Goal: Task Accomplishment & Management: Complete application form

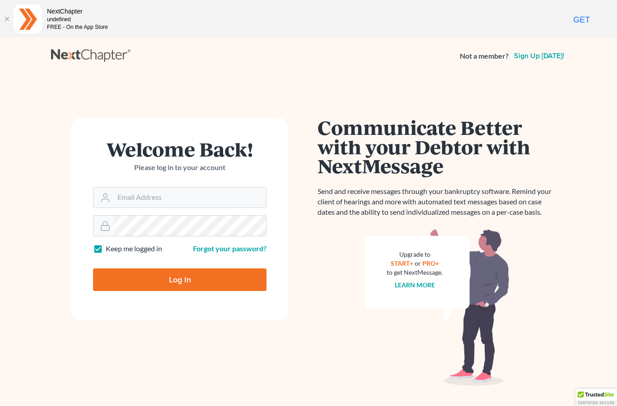
click at [169, 157] on h1 "Welcome Back!" at bounding box center [179, 148] width 173 height 19
click at [183, 195] on input "Email Address" at bounding box center [190, 198] width 152 height 20
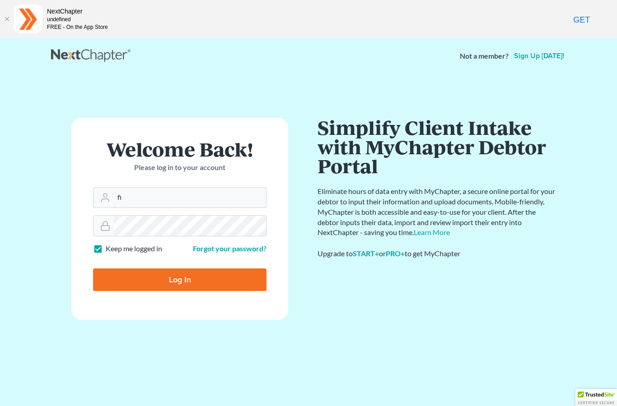
type input "f"
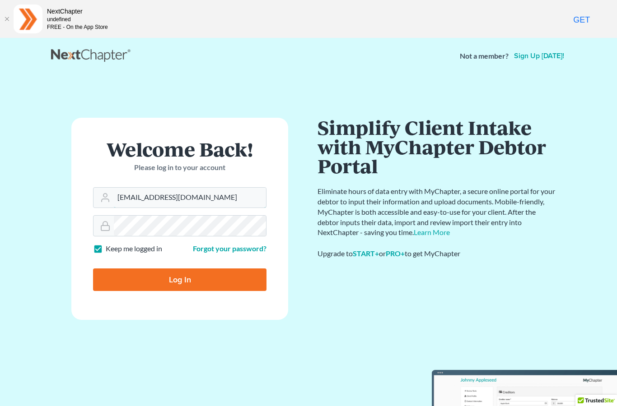
type input "info@treynorlaw.com"
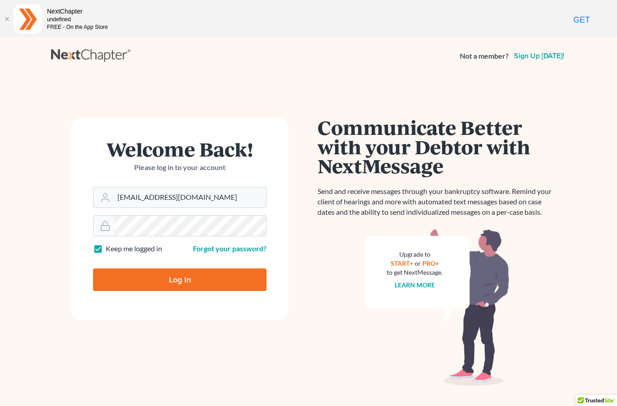
click at [189, 280] on input "Log In" at bounding box center [179, 280] width 173 height 23
type input "Thinking..."
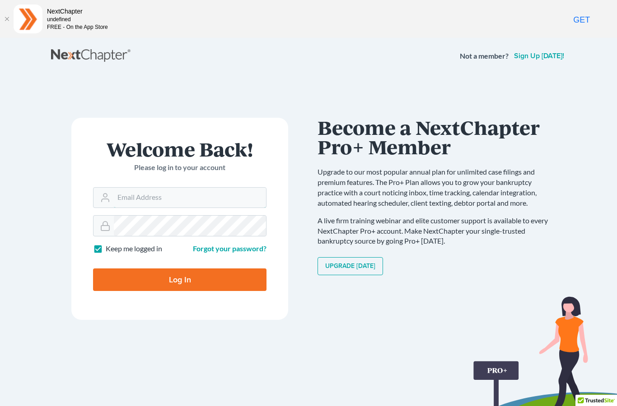
click at [188, 195] on input "Email Address" at bounding box center [190, 198] width 152 height 20
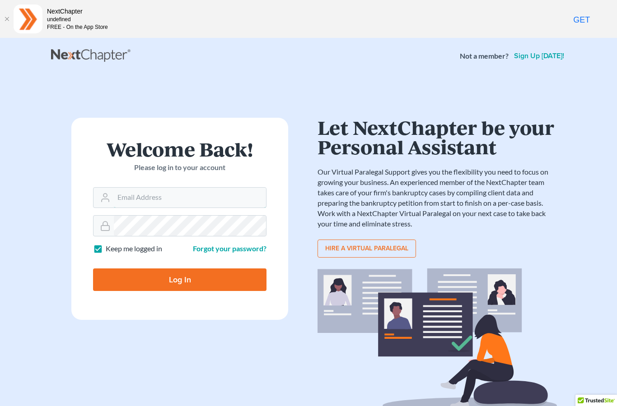
type input "[EMAIL_ADDRESS][DOMAIN_NAME]"
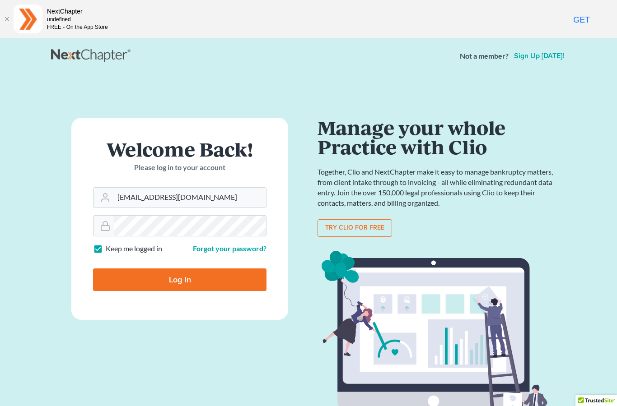
click at [181, 279] on input "Log In" at bounding box center [179, 280] width 173 height 23
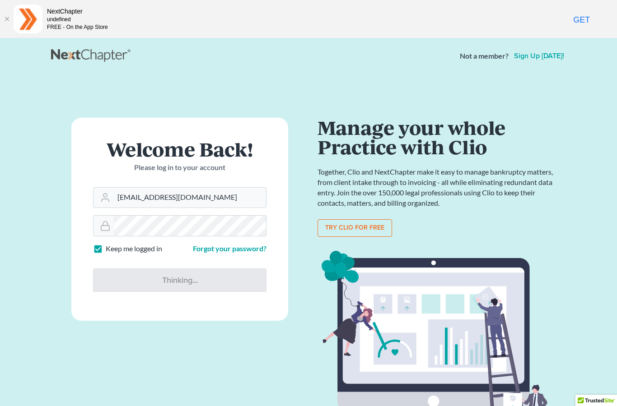
type input "Thinking..."
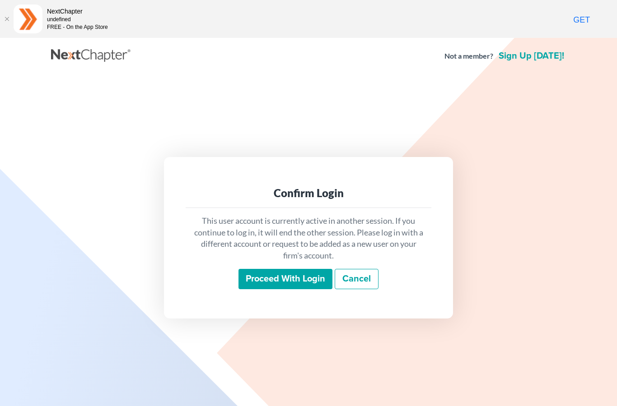
click at [283, 290] on input "Proceed with login" at bounding box center [285, 279] width 94 height 21
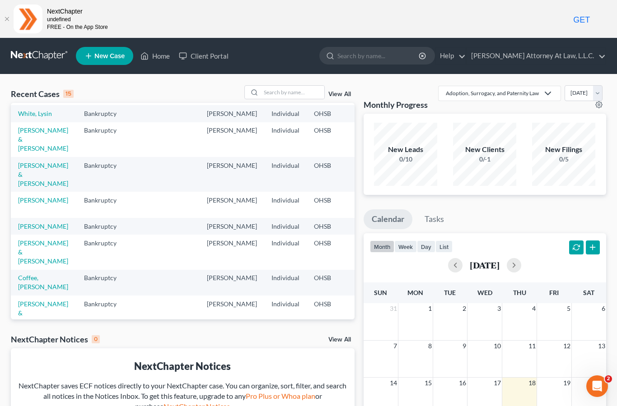
scroll to position [77, 0]
click at [35, 230] on link "[PERSON_NAME]" at bounding box center [43, 226] width 50 height 8
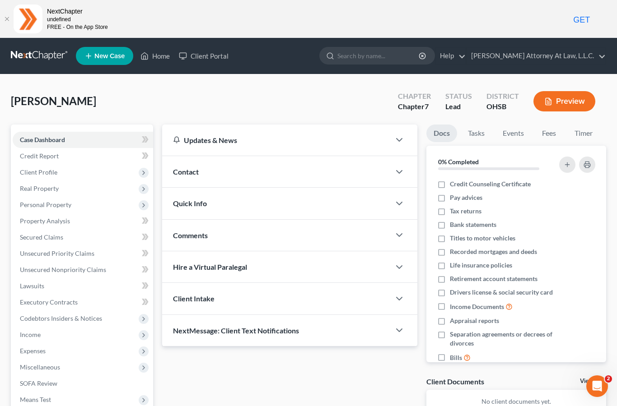
click at [90, 172] on span "Client Profile" at bounding box center [83, 172] width 140 height 16
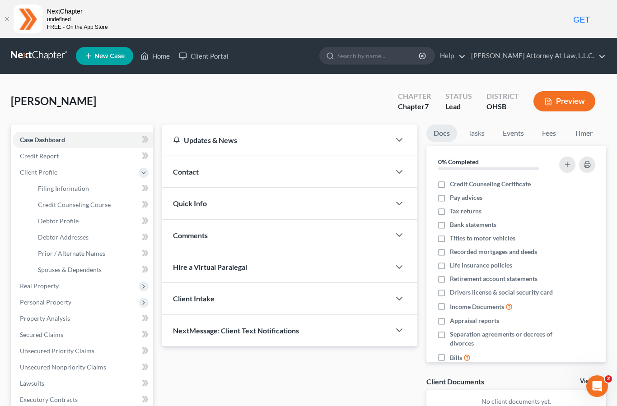
click at [122, 191] on link "Filing Information" at bounding box center [92, 189] width 122 height 16
select select "1"
select select "0"
select select "36"
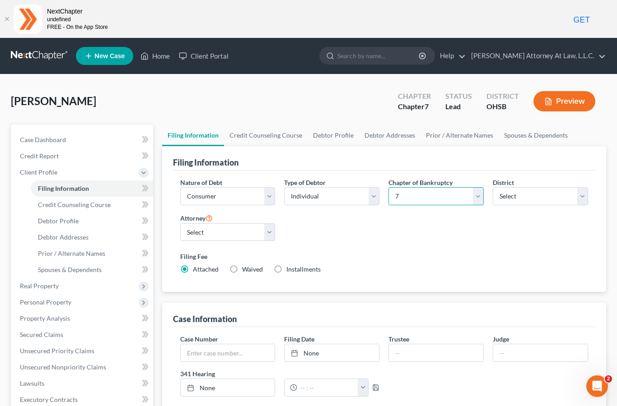
click at [476, 199] on select "Select 7 11 12 13" at bounding box center [435, 196] width 95 height 18
select select "3"
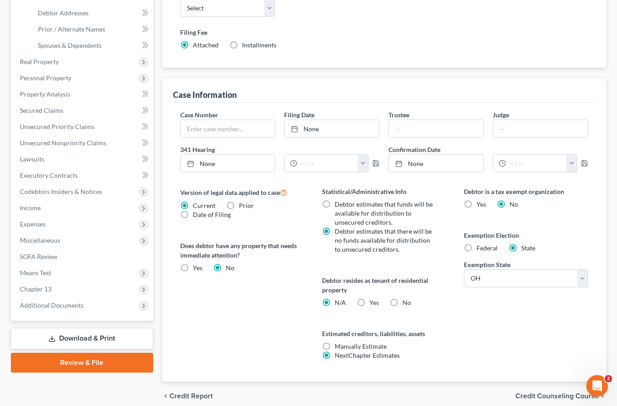
scroll to position [224, 0]
click at [88, 365] on link "Review & File" at bounding box center [82, 363] width 142 height 20
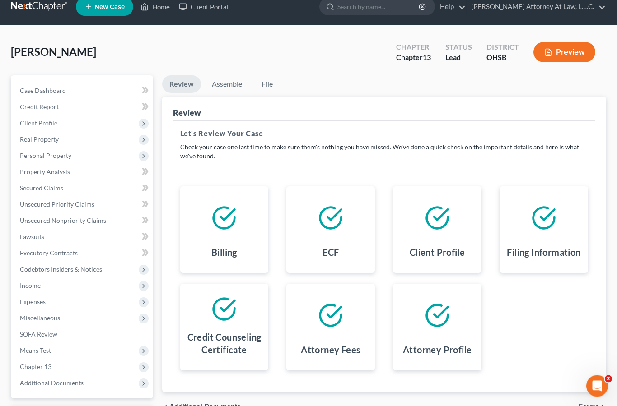
scroll to position [91, 0]
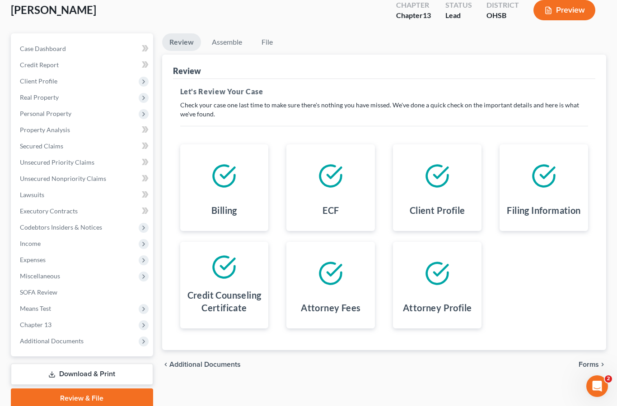
click at [88, 373] on link "Download & Print" at bounding box center [82, 374] width 142 height 21
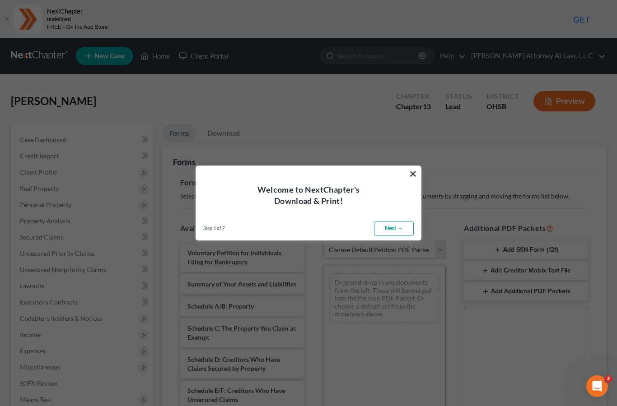
click at [399, 229] on link "Next →" at bounding box center [394, 229] width 40 height 14
select select "0"
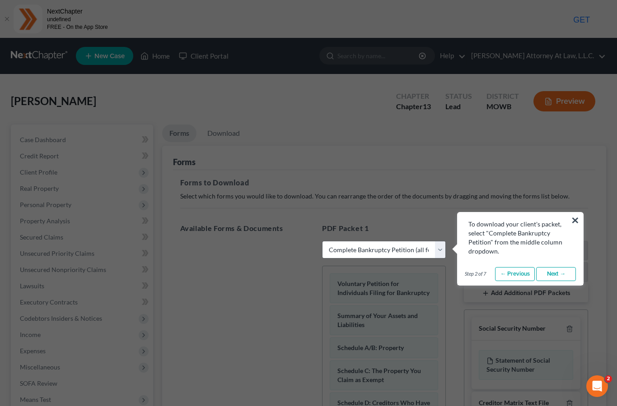
click at [564, 272] on link "Next →" at bounding box center [556, 274] width 40 height 14
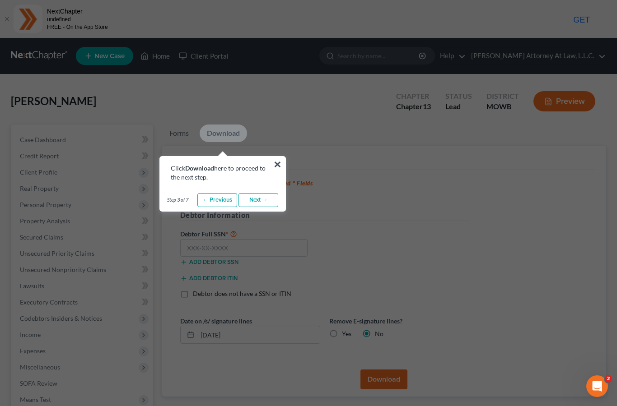
click at [267, 200] on link "Next →" at bounding box center [258, 200] width 40 height 14
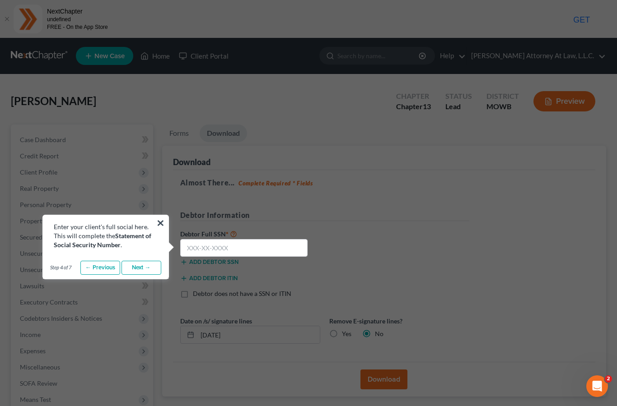
click at [153, 262] on link "Next →" at bounding box center [141, 268] width 40 height 14
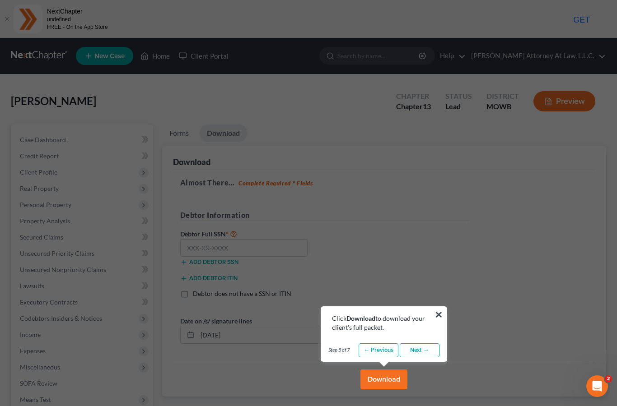
click at [384, 376] on button "Download" at bounding box center [383, 380] width 47 height 20
click at [438, 315] on button "×" at bounding box center [438, 314] width 9 height 14
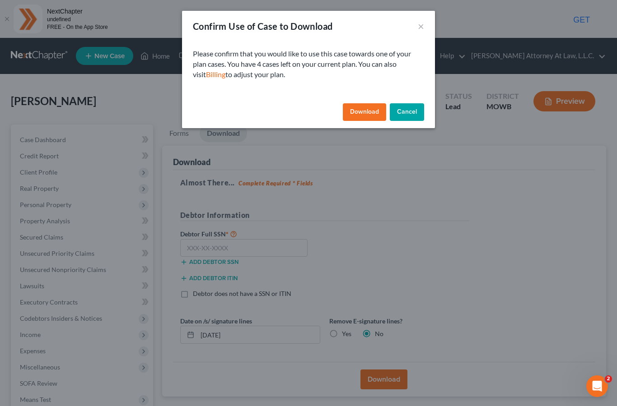
click at [367, 113] on button "Download" at bounding box center [364, 112] width 43 height 18
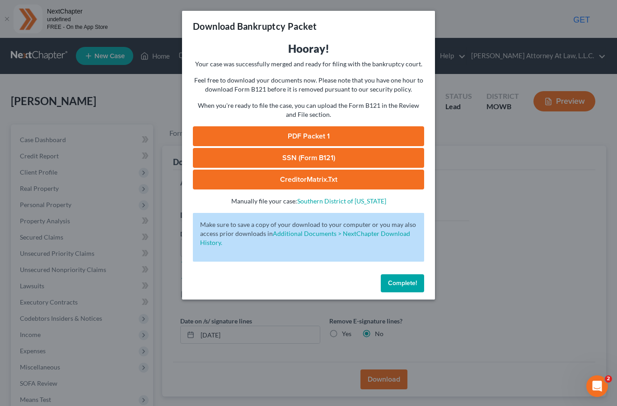
click at [312, 136] on link "PDF Packet 1" at bounding box center [308, 136] width 231 height 20
